Goal: Task Accomplishment & Management: Manage account settings

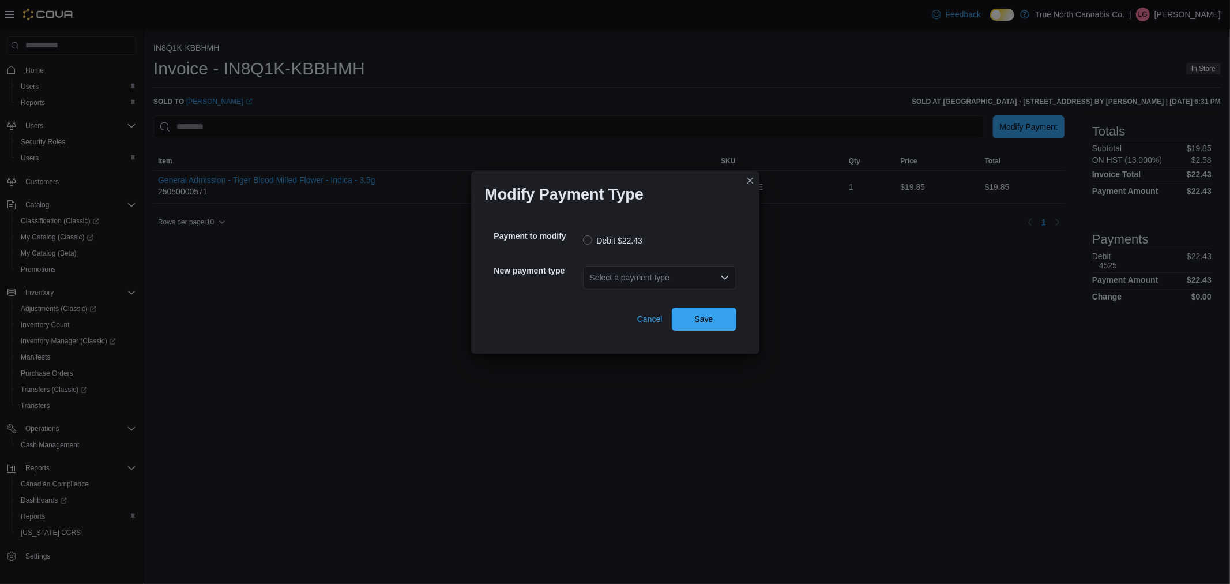
click at [668, 274] on div "Select a payment type" at bounding box center [659, 277] width 153 height 23
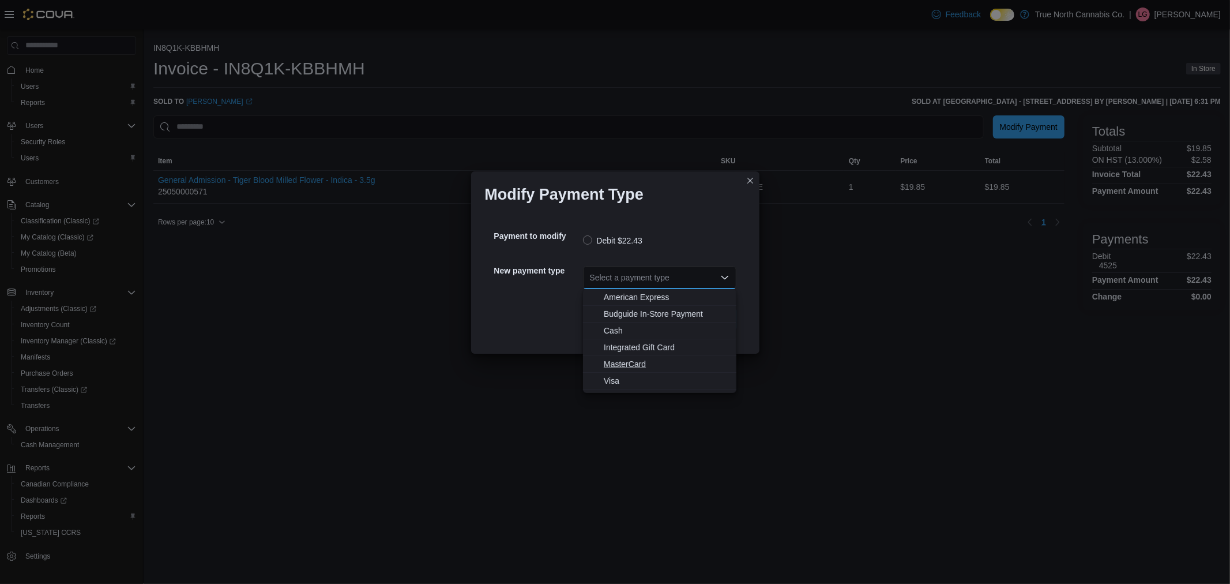
click at [631, 362] on span "MasterCard" at bounding box center [667, 364] width 126 height 12
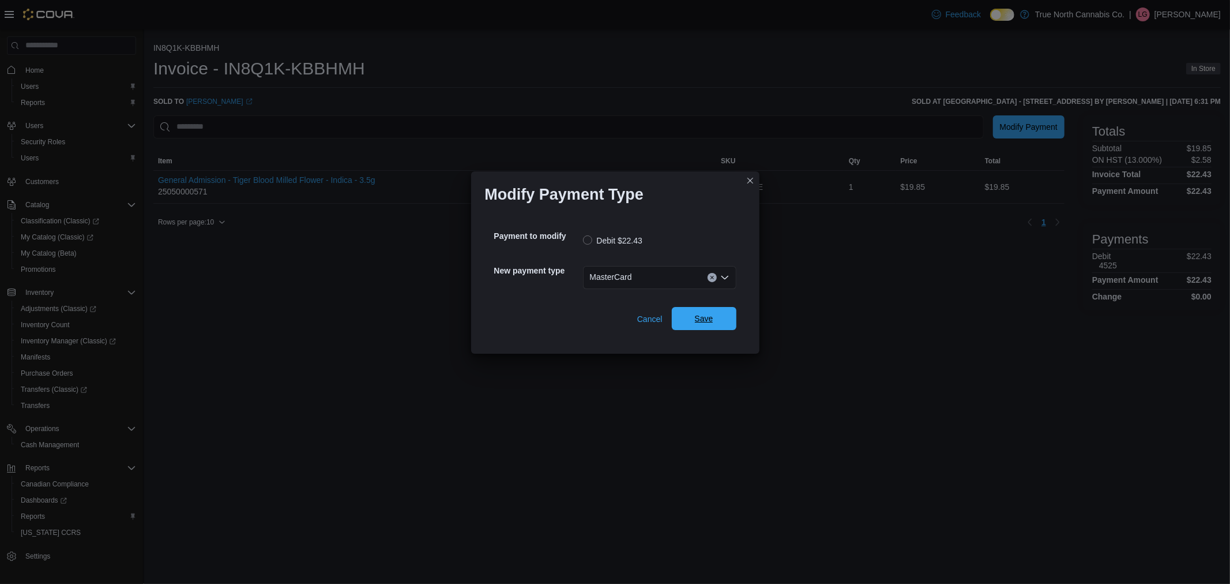
click at [725, 323] on span "Save" at bounding box center [704, 318] width 51 height 23
click at [649, 283] on div "Select a payment type" at bounding box center [659, 277] width 153 height 23
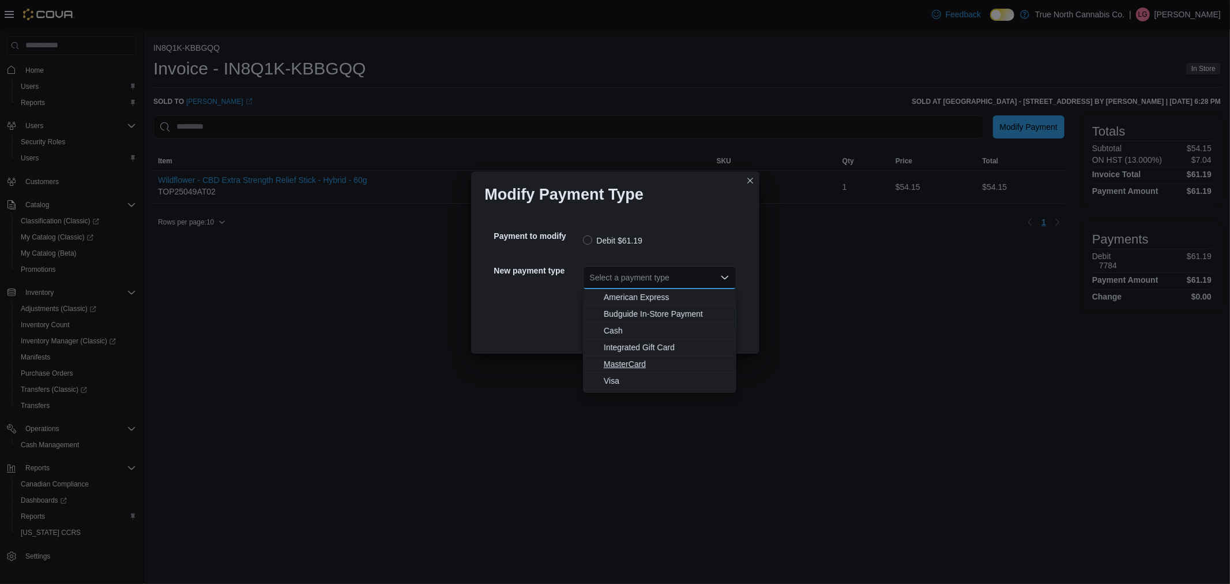
click at [624, 363] on span "MasterCard" at bounding box center [667, 364] width 126 height 12
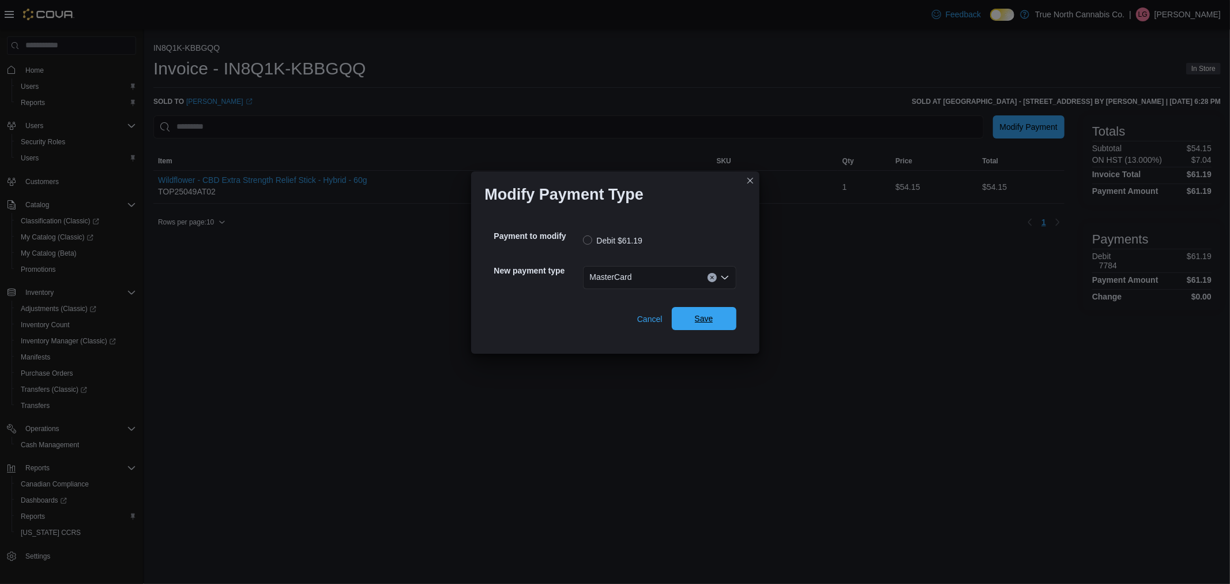
click at [702, 325] on span "Save" at bounding box center [704, 318] width 51 height 23
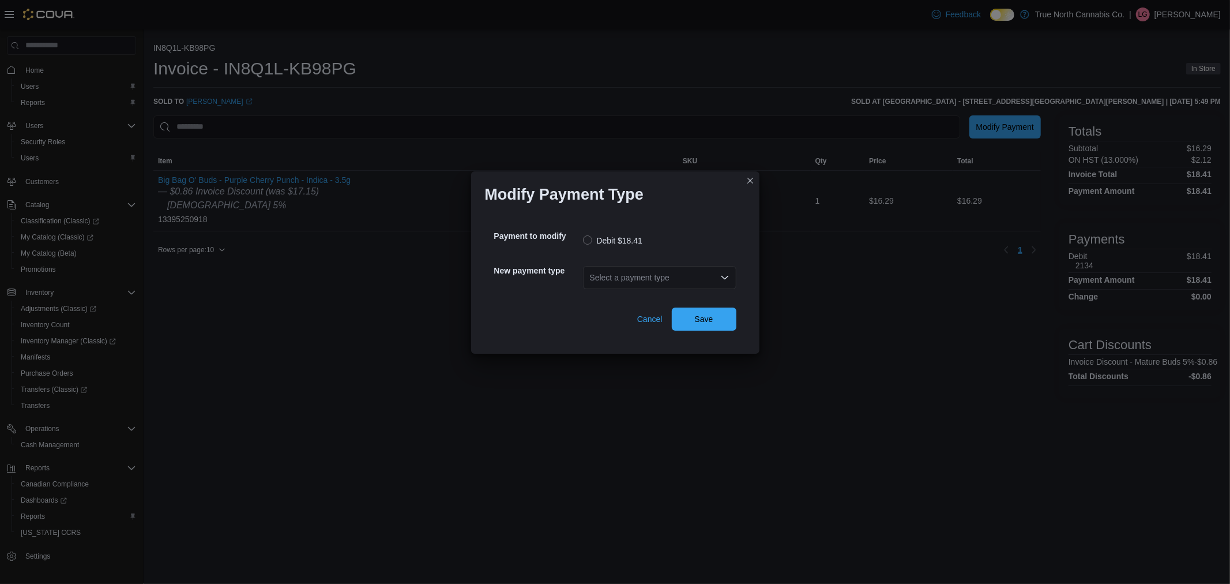
click at [708, 277] on div "Select a payment type" at bounding box center [659, 277] width 153 height 23
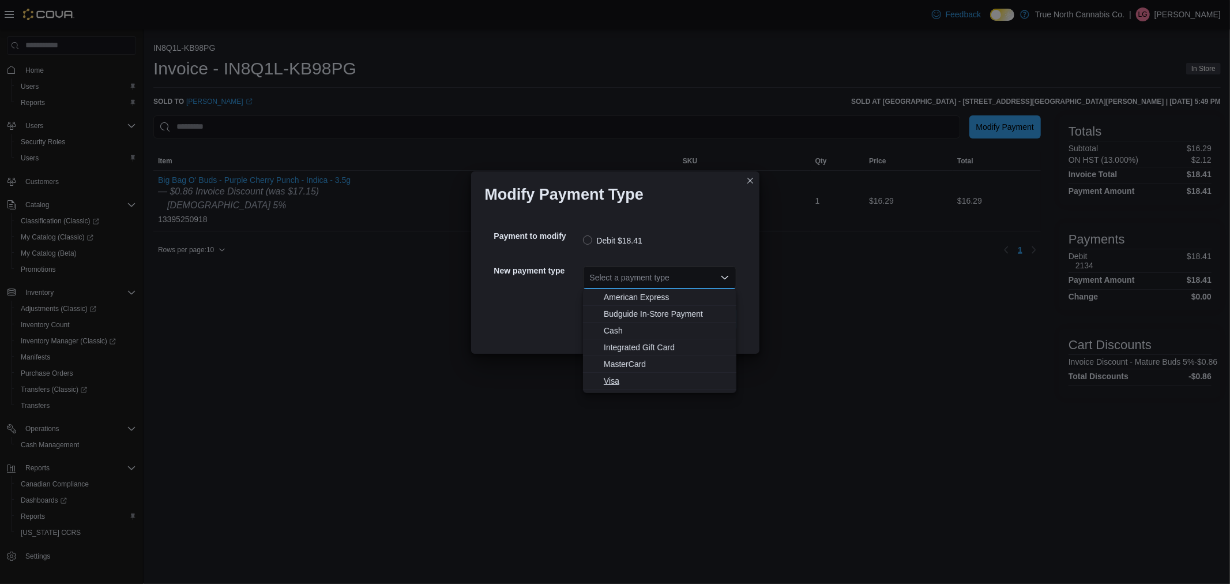
click at [619, 376] on span "Visa" at bounding box center [667, 381] width 126 height 12
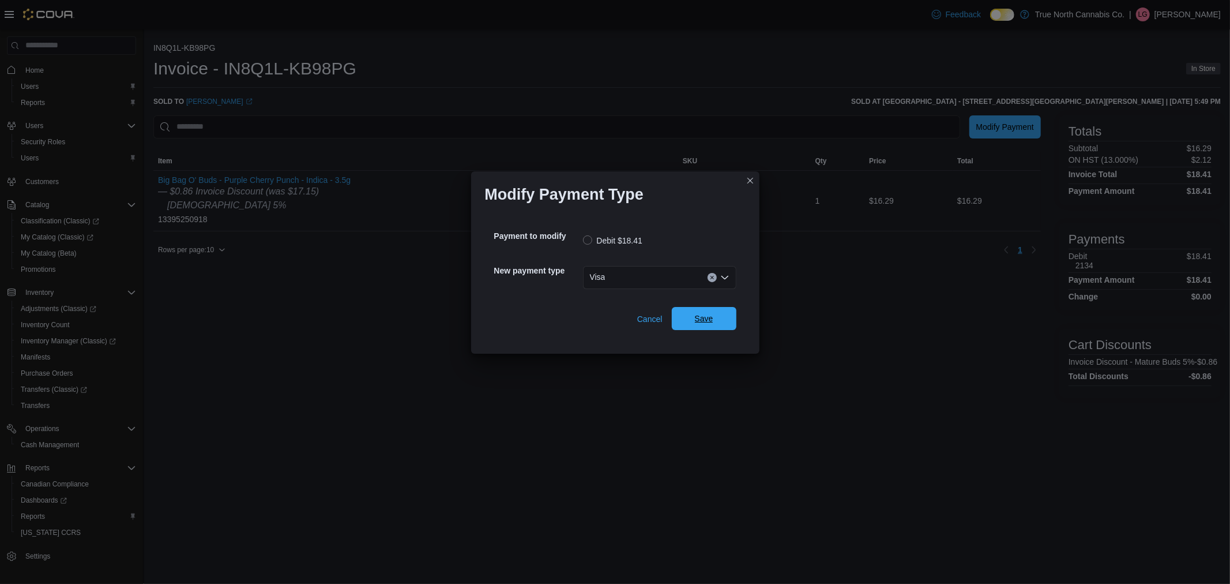
click at [695, 313] on span "Save" at bounding box center [704, 319] width 18 height 12
